Goal: Information Seeking & Learning: Learn about a topic

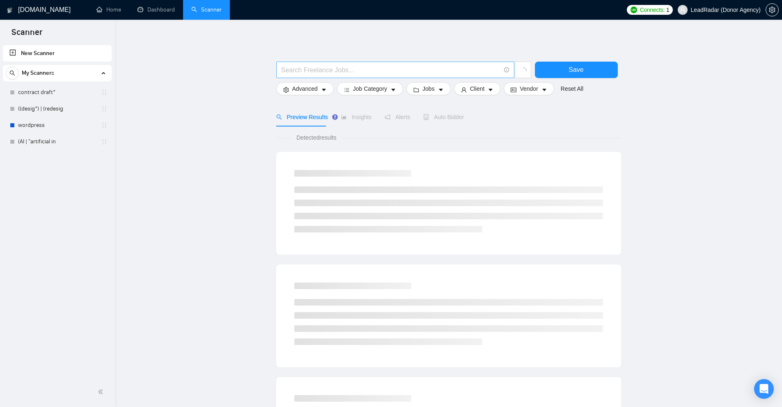
click at [329, 67] on input "text" at bounding box center [390, 70] width 219 height 10
paste input "no manual time"
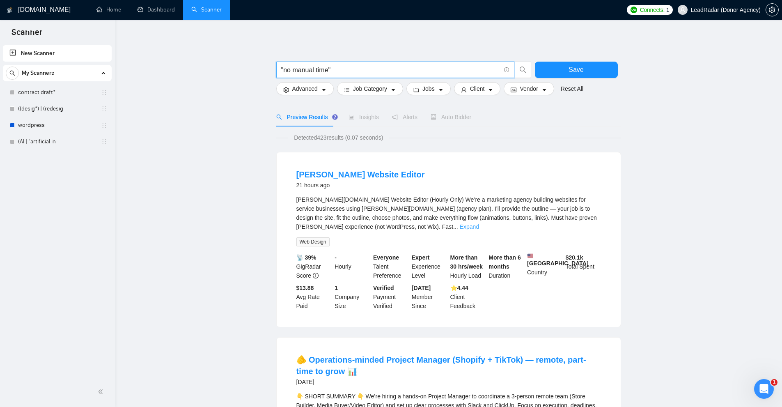
type input ""no manual time""
click at [479, 223] on link "Expand" at bounding box center [469, 226] width 19 height 7
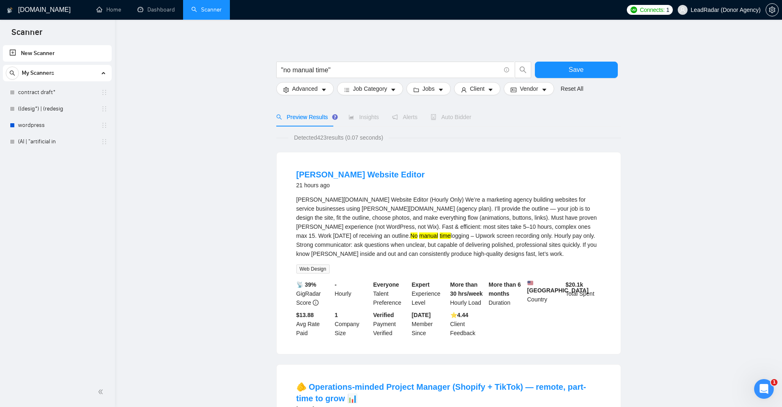
click at [325, 236] on div "[PERSON_NAME][DOMAIN_NAME] Website Editor (Hourly Only) We’re a marketing agenc…" at bounding box center [448, 226] width 305 height 63
drag, startPoint x: 325, startPoint y: 236, endPoint x: 391, endPoint y: 236, distance: 66.5
click at [391, 236] on div "[PERSON_NAME][DOMAIN_NAME] Website Editor (Hourly Only) We’re a marketing agenc…" at bounding box center [448, 226] width 305 height 63
copy div "Upwork screen recording only"
